Goal: Information Seeking & Learning: Find specific page/section

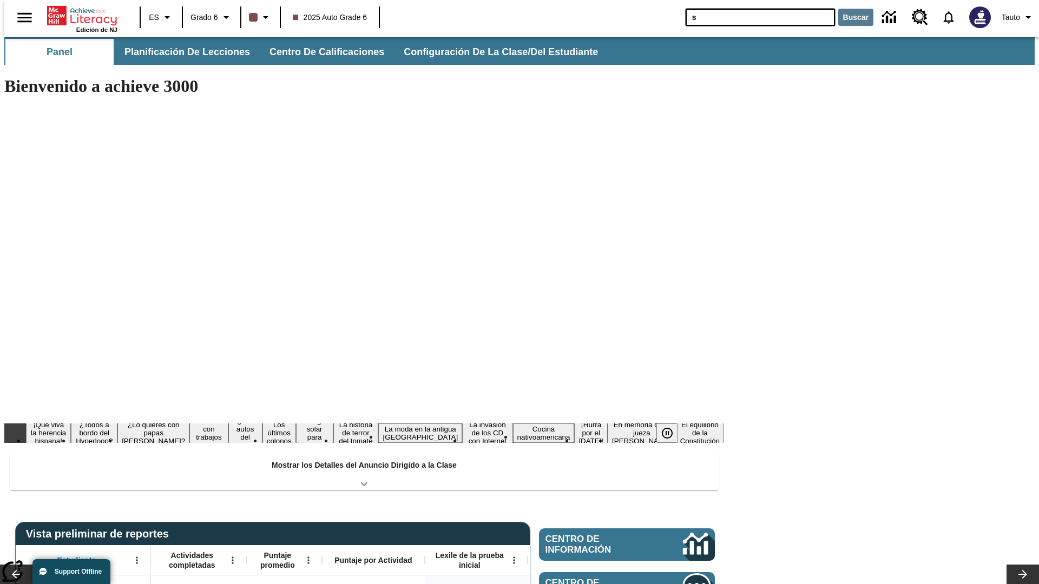
type input "s"
click at [849, 17] on button "Buscar" at bounding box center [855, 17] width 35 height 17
